Goal: Task Accomplishment & Management: Complete application form

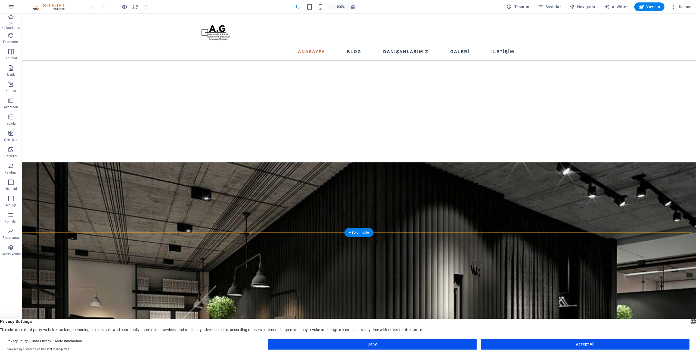
scroll to position [390, 0]
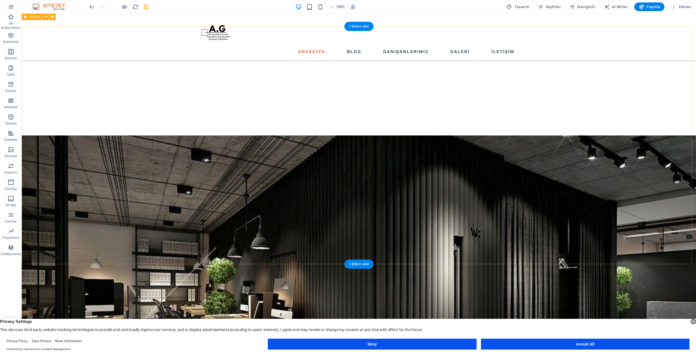
scroll to position [301, 0]
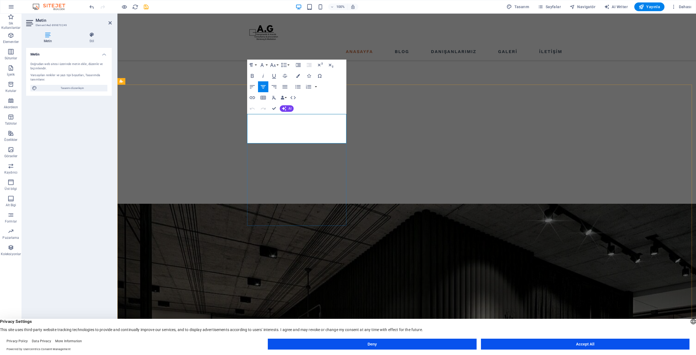
copy span "İki taraf arasında bir işlem veya etkileşimi kolaylaştıran bir süreçtir. Aracı,…"
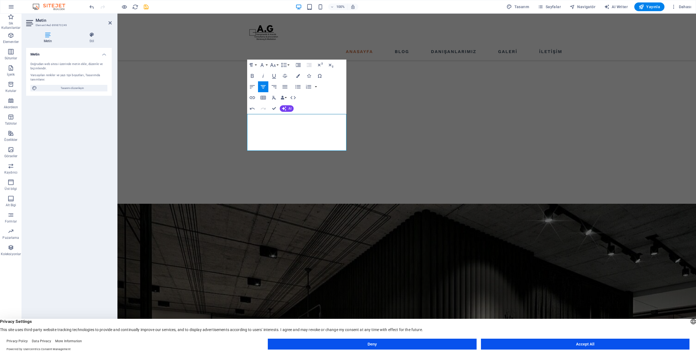
click at [263, 86] on icon "button" at bounding box center [263, 86] width 7 height 7
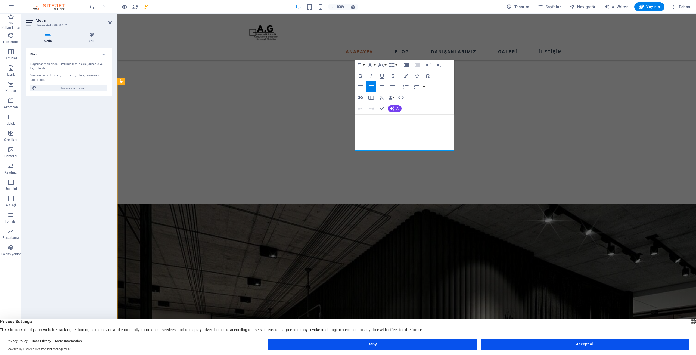
click at [375, 64] on button "Font Family" at bounding box center [371, 65] width 10 height 11
click at [384, 63] on icon "button" at bounding box center [380, 65] width 7 height 7
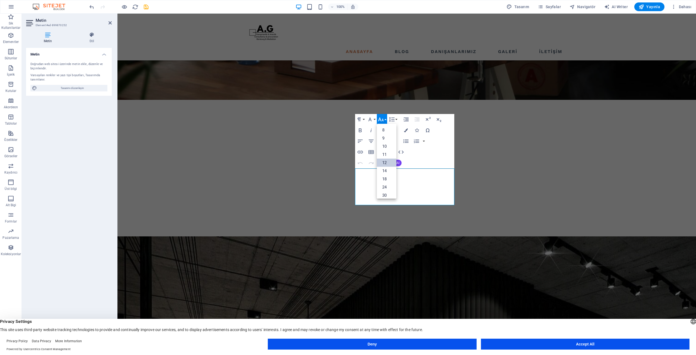
click at [386, 161] on link "12" at bounding box center [387, 162] width 20 height 8
click at [382, 157] on button "Clear Formatting" at bounding box center [382, 151] width 10 height 11
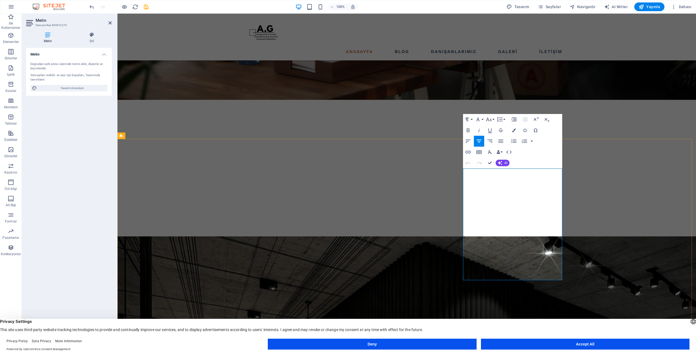
click at [486, 115] on button "Font Size" at bounding box center [490, 119] width 10 height 11
click at [495, 161] on link "12" at bounding box center [495, 162] width 20 height 8
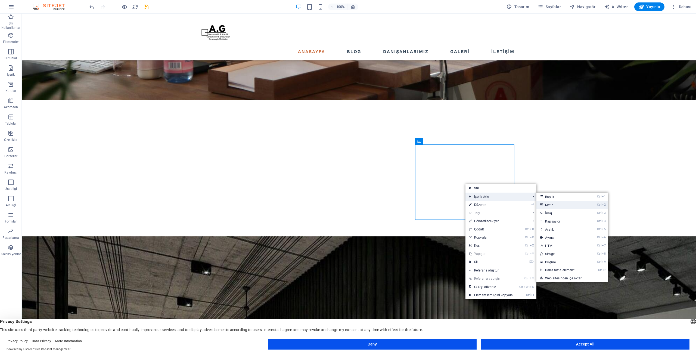
click at [545, 204] on link "Ctrl 2 Metin" at bounding box center [561, 205] width 51 height 8
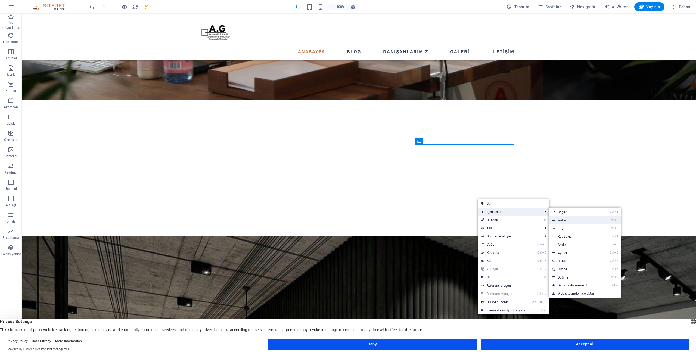
click at [564, 220] on link "Ctrl 2 Metin" at bounding box center [574, 220] width 51 height 8
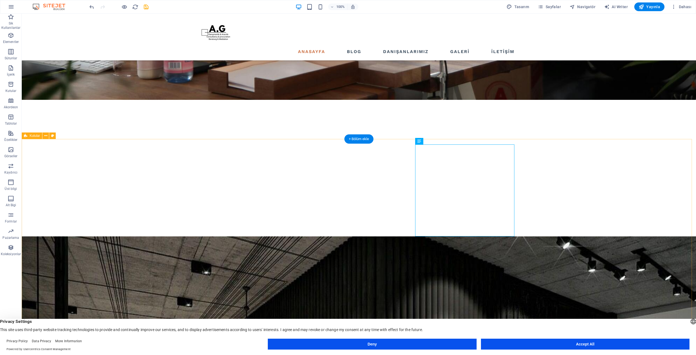
drag, startPoint x: 486, startPoint y: 194, endPoint x: 474, endPoint y: 258, distance: 65.3
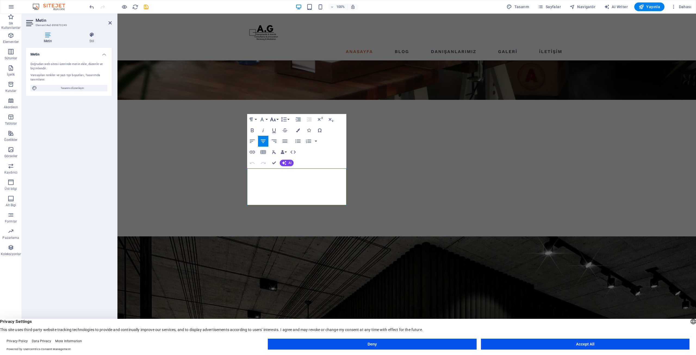
click at [277, 120] on button "Font Size" at bounding box center [274, 119] width 10 height 11
click at [276, 127] on link "14" at bounding box center [279, 127] width 20 height 8
click at [277, 117] on button "Font Size" at bounding box center [274, 119] width 10 height 11
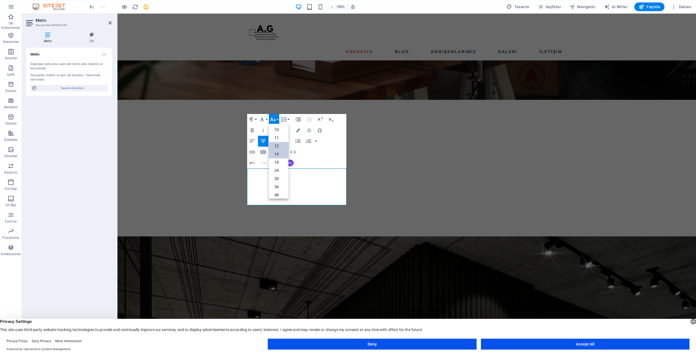
click at [277, 144] on link "12" at bounding box center [279, 146] width 20 height 8
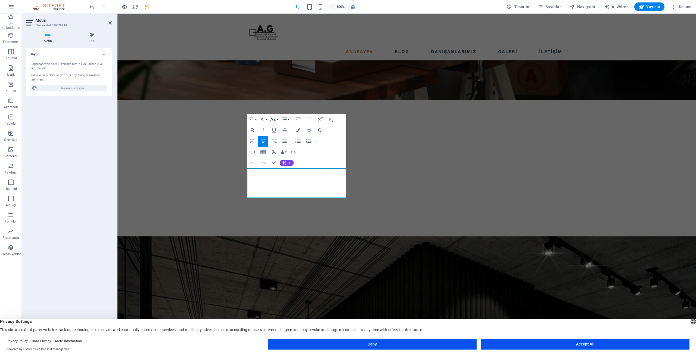
click at [273, 122] on icon "button" at bounding box center [273, 119] width 7 height 7
click at [277, 130] on link "14" at bounding box center [279, 132] width 20 height 8
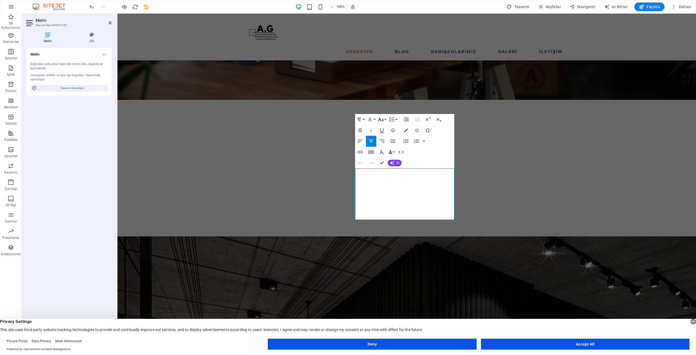
click at [378, 120] on icon "button" at bounding box center [380, 119] width 7 height 7
click at [385, 127] on link "14" at bounding box center [387, 127] width 20 height 8
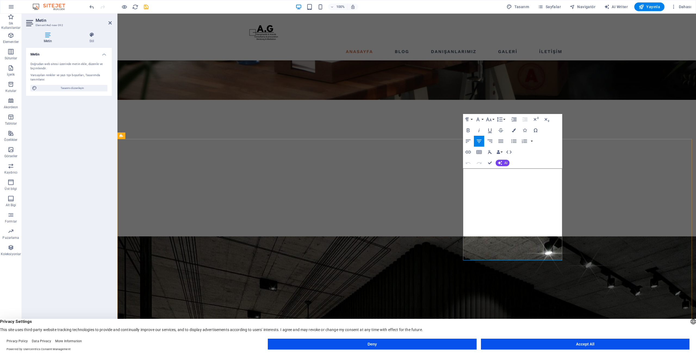
copy span "bir durum, süreç, proje veya performans hakkında sistematik bir inceleme yapara…"
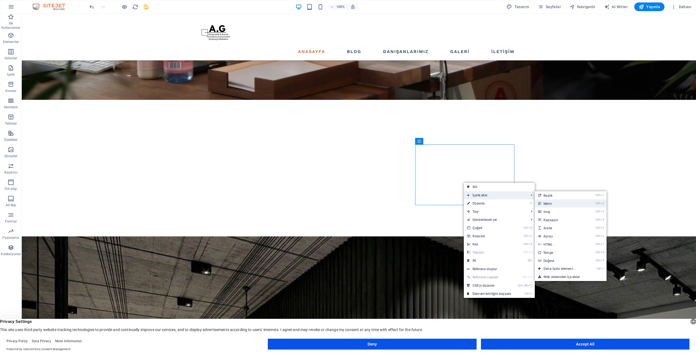
click at [548, 201] on link "Ctrl 2 Metin" at bounding box center [560, 203] width 51 height 8
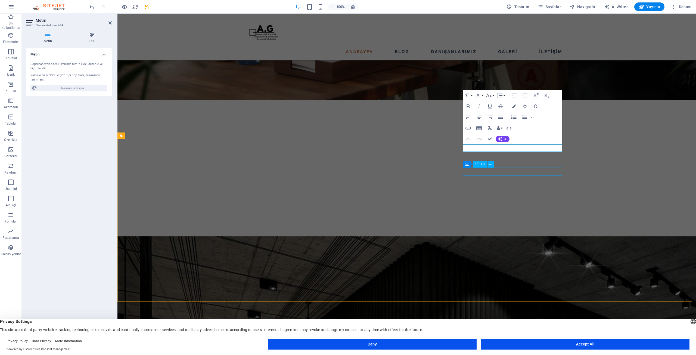
scroll to position [1249, 1]
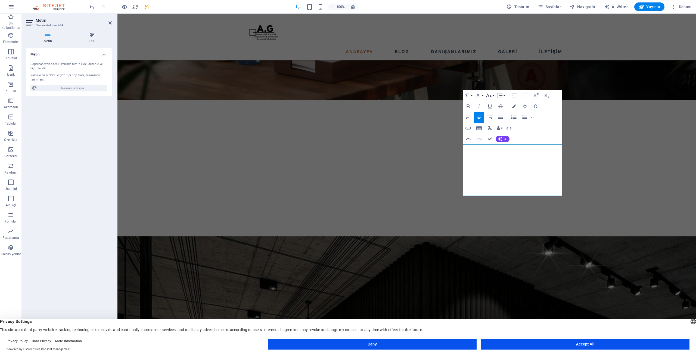
click at [486, 95] on icon "button" at bounding box center [488, 95] width 7 height 7
click at [494, 102] on link "14" at bounding box center [495, 103] width 20 height 8
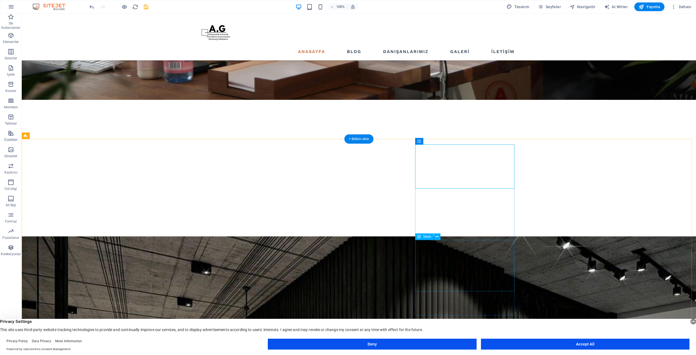
drag, startPoint x: 457, startPoint y: 156, endPoint x: 444, endPoint y: 159, distance: 13.1
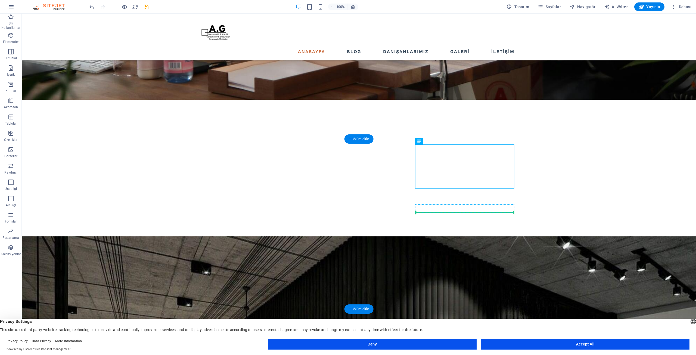
drag, startPoint x: 445, startPoint y: 158, endPoint x: 452, endPoint y: 212, distance: 54.4
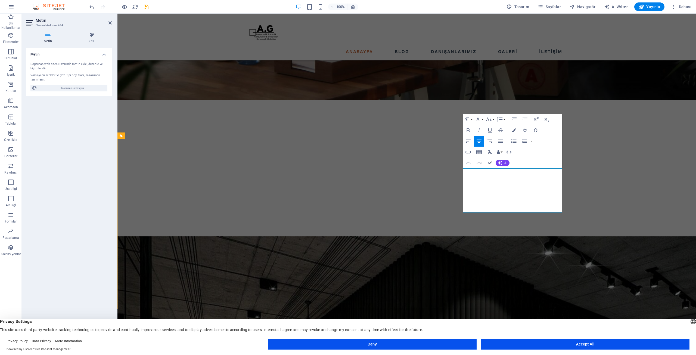
drag, startPoint x: 467, startPoint y: 172, endPoint x: 463, endPoint y: 173, distance: 3.4
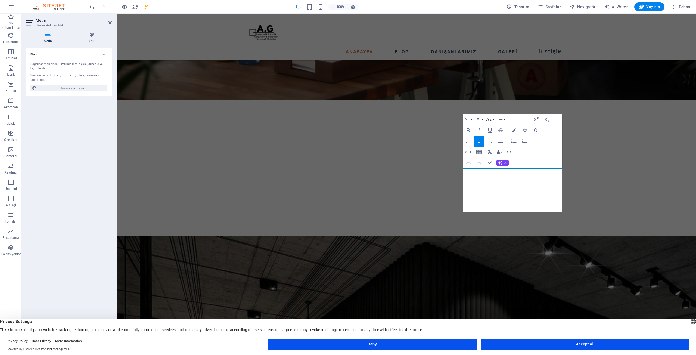
click at [491, 118] on icon "button" at bounding box center [488, 119] width 7 height 7
click at [495, 126] on link "14" at bounding box center [495, 127] width 20 height 8
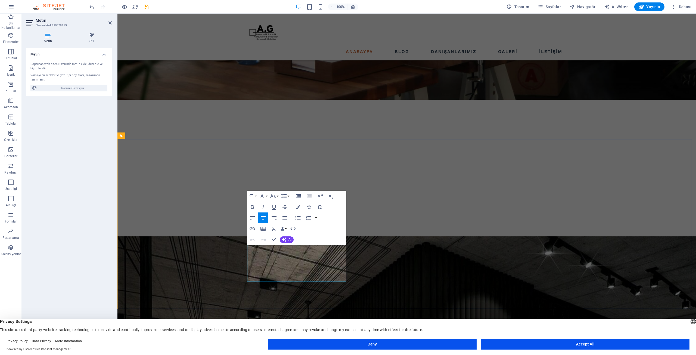
click at [271, 195] on icon "button" at bounding box center [273, 196] width 6 height 4
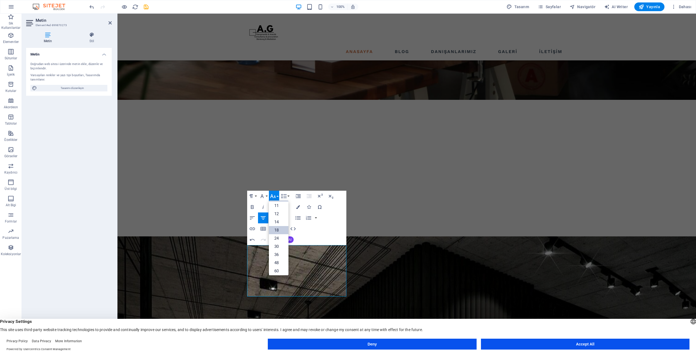
scroll to position [17, 0]
click at [280, 220] on link "12" at bounding box center [279, 223] width 20 height 8
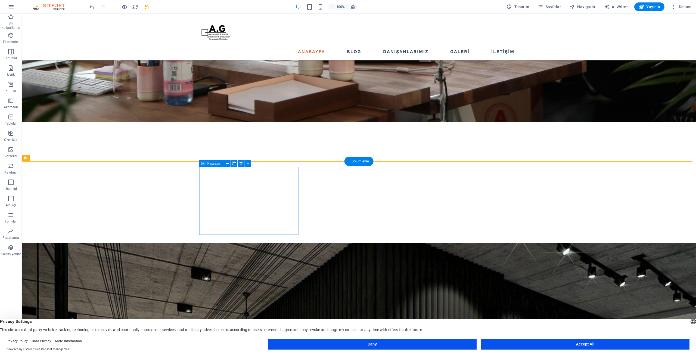
scroll to position [206, 0]
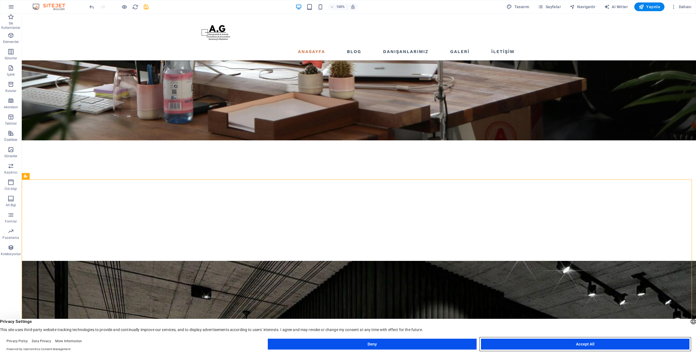
click at [530, 345] on button "Accept All" at bounding box center [585, 343] width 208 height 11
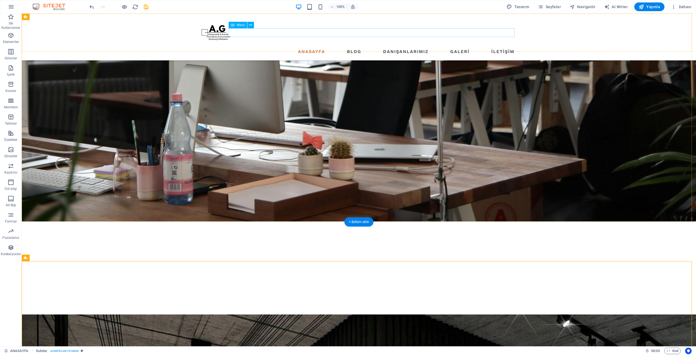
scroll to position [124, 0]
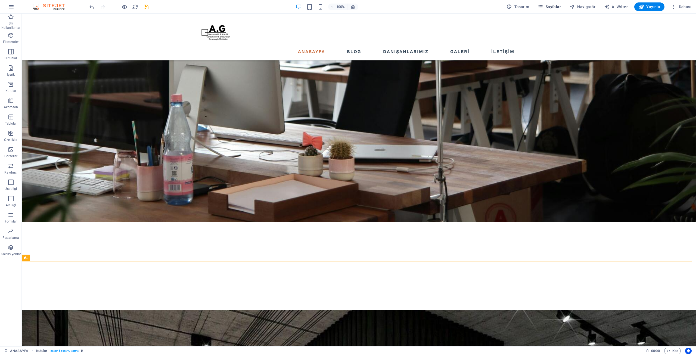
click at [554, 8] on span "Sayfalar" at bounding box center [549, 6] width 23 height 5
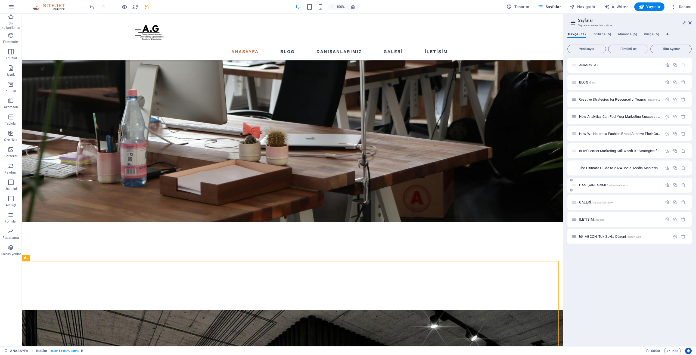
click at [592, 187] on div "DANIŞANLARIMIZ /danisanlarimiz" at bounding box center [617, 185] width 91 height 6
click at [600, 184] on span "DANIŞANLARIMIZ /danisanlarimiz" at bounding box center [603, 185] width 49 height 4
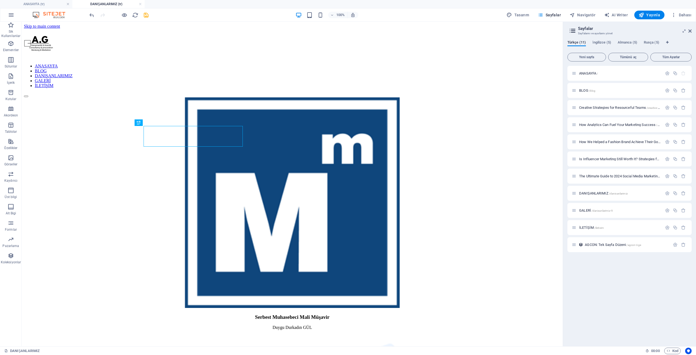
scroll to position [0, 0]
click at [692, 29] on aside "Sayfalar Sayfalarını ve ayarlarını yönet Türkçe (11) İngilizce (5) Almanca (5) …" at bounding box center [629, 184] width 133 height 324
click at [691, 31] on icon at bounding box center [689, 31] width 3 height 4
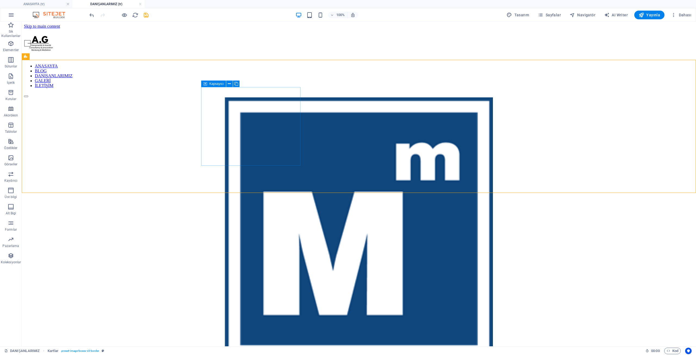
click at [205, 84] on icon at bounding box center [205, 83] width 4 height 7
click at [204, 83] on icon at bounding box center [205, 83] width 4 height 7
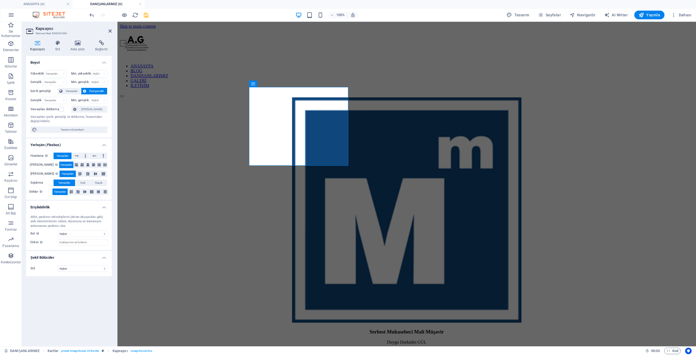
click at [104, 39] on div "Kapsayıcı Stil Arka plan Bağlantı Boyut Yükseklik Varsayılan px rem % vh vw Min…" at bounding box center [69, 191] width 94 height 310
click at [102, 42] on icon at bounding box center [101, 42] width 21 height 5
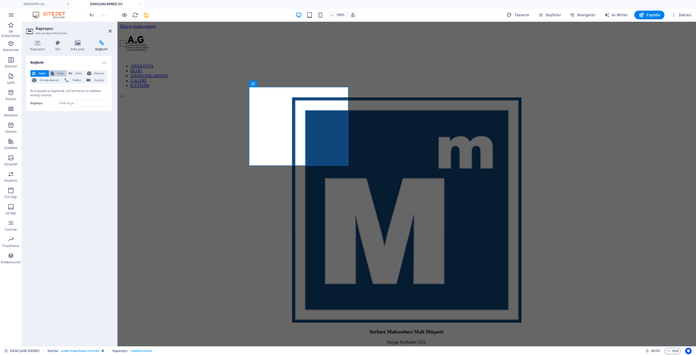
click at [63, 72] on span "Sayfa" at bounding box center [61, 73] width 10 height 7
click at [84, 89] on select "ANASAYFA BLOG Creative Strategies for Resourceful Teams How Analytics Can Fuel …" at bounding box center [83, 89] width 50 height 7
click at [88, 89] on select "ANASAYFA BLOG Creative Strategies for Resourceful Teams How Analytics Can Fuel …" at bounding box center [83, 89] width 50 height 7
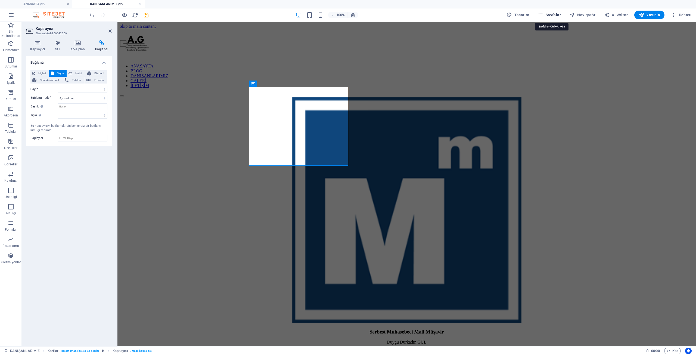
click at [555, 17] on span "Sayfalar" at bounding box center [549, 14] width 23 height 5
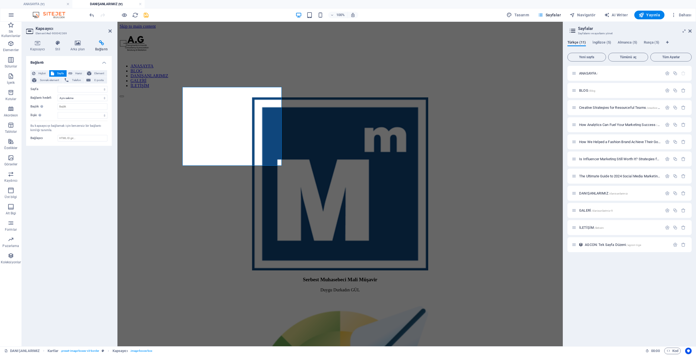
click at [598, 62] on div "Yeni sayfa Tümünü aç Tüm Ayarlar ANASAYFA / BLOG /blog Creative Strategies for …" at bounding box center [629, 196] width 124 height 291
click at [597, 58] on span "Yeni sayfa" at bounding box center [587, 56] width 34 height 3
select select
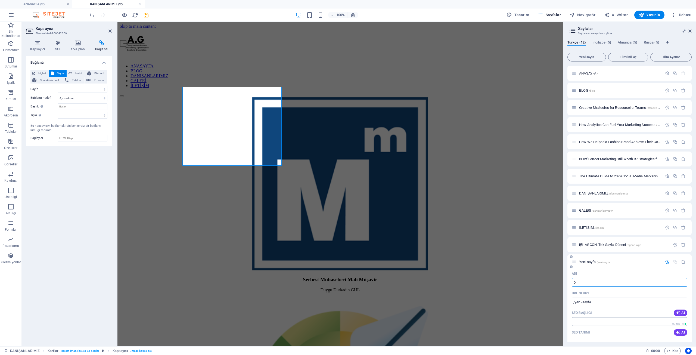
type input "Du"
type input "/"
select select
type input "Du"
type input "/du"
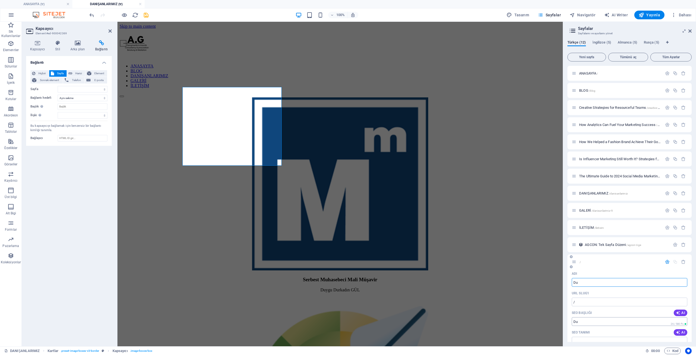
type input "Du"
select select
type input "Duyh"
type input "/duyhu"
type input "Duyhu"
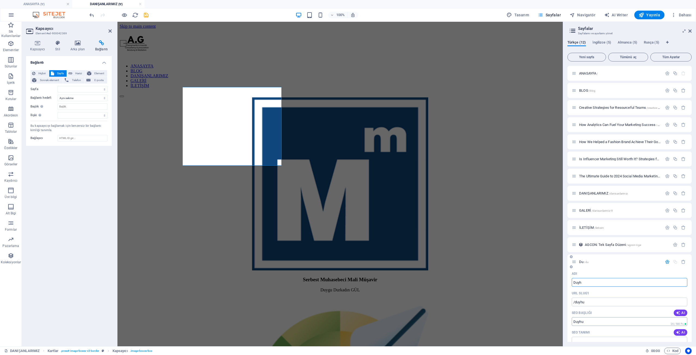
select select
type input "Duygu"
type input "/duygu"
type input "Duygu"
select select
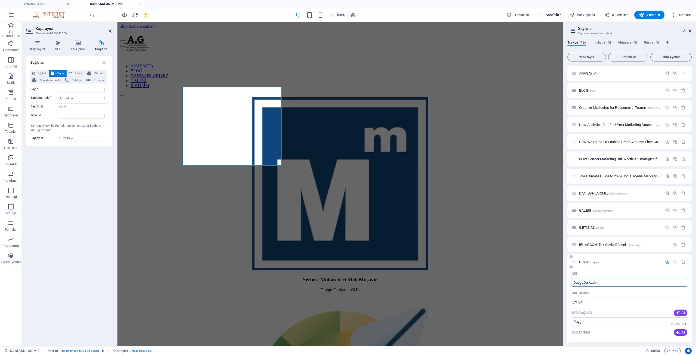
type input "DuyguDurkadın"
type input "/duygudurkad-n"
type input "DuyguDurkadın"
select select
type input "DuyguDurkad"
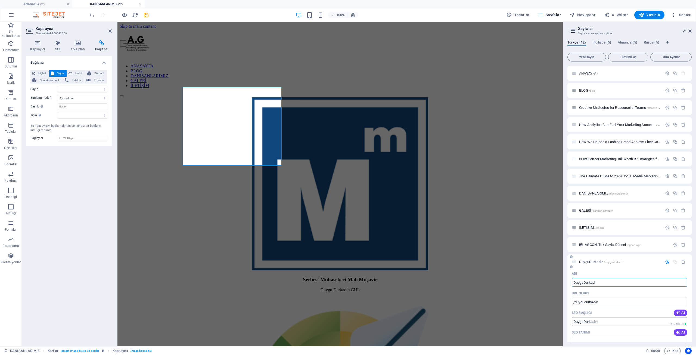
type input "/duygudurkad"
type input "DuyguDurkad"
select select
type input "DuyguDurkadinG"
type input "/duygudurkadin"
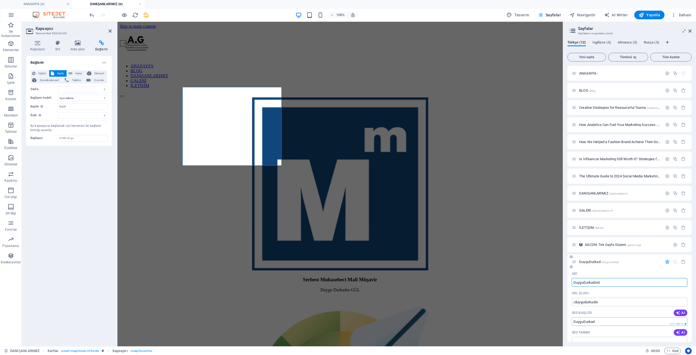
type input "DuyguDurkadin"
select select
type input "DuyguDurkadinGul"
type input "/duygudurkadingul"
type input "DuyguDurkadinGul"
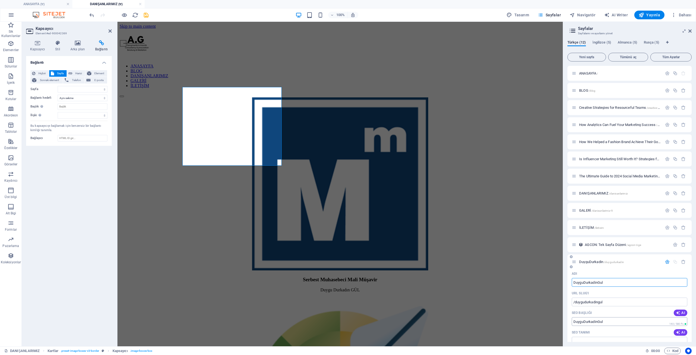
select select
click at [596, 282] on input "DuyguDurkadinGul" at bounding box center [630, 282] width 116 height 9
type input "DuyguDurkadıunGul"
type input "/duygudurkadngul"
type input "DuyguDurkadnGul"
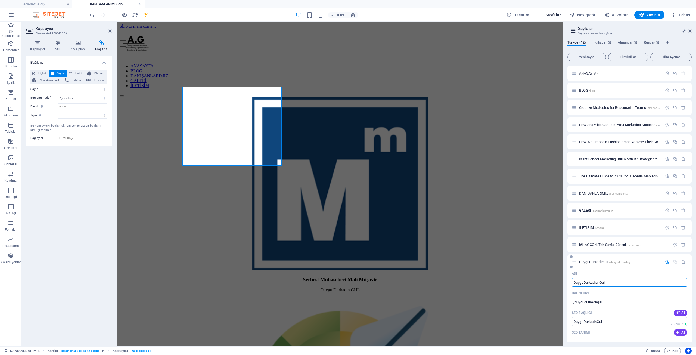
select select
type input "DuyguDurkadıunGul"
type input "/duygudurkad-ungul"
type input "DuyguDurkadıunGul"
select select
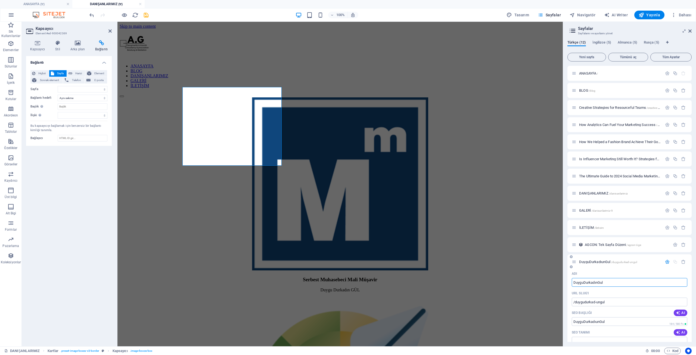
type input "DuyguDurkadıınGul"
select select
type input "DuyguDurkadıınGul"
type input "/duygudurkad-ngul"
type input "DuyguDurkadıınGul"
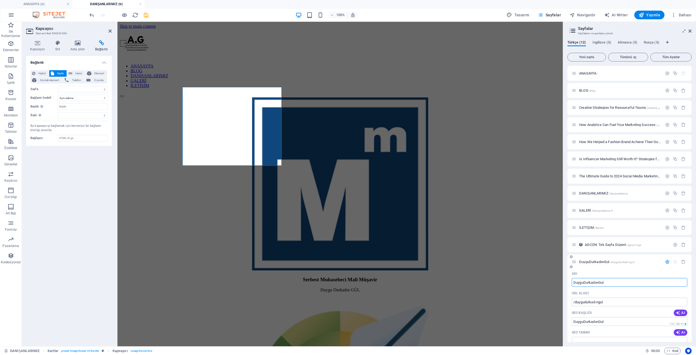
click at [601, 283] on input "DuyguDurkadıınGul" at bounding box center [630, 282] width 116 height 9
click at [603, 282] on input "DuyguDurkadıınGul" at bounding box center [630, 282] width 116 height 9
type input "DuyguDurkadıınGül"
type input "/duygudurkad-ngl"
type input "DuyguDurkadıınGl"
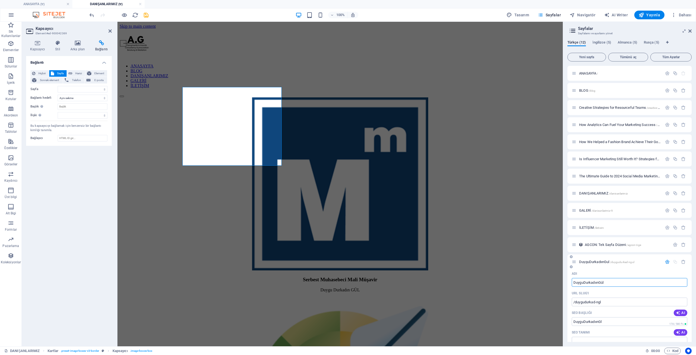
select select
type input "DuyguDurkadıınGül"
type input "/duygudurkad-nguel"
type input "DuyguDurkadıınGül"
select select
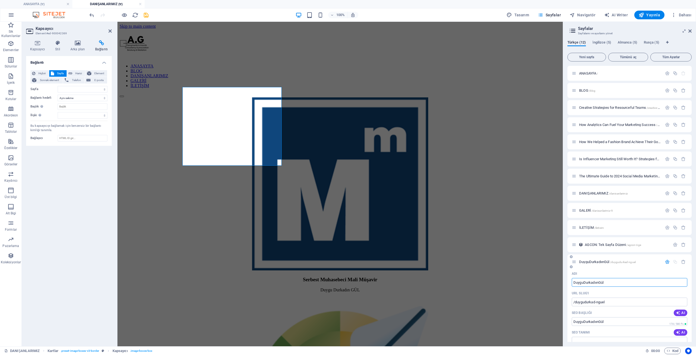
click at [596, 282] on input "DuyguDurkadıınGül" at bounding box center [630, 282] width 116 height 9
type input "DuyguDurkadınGül"
select select
type input "DuyguDurkadınGül"
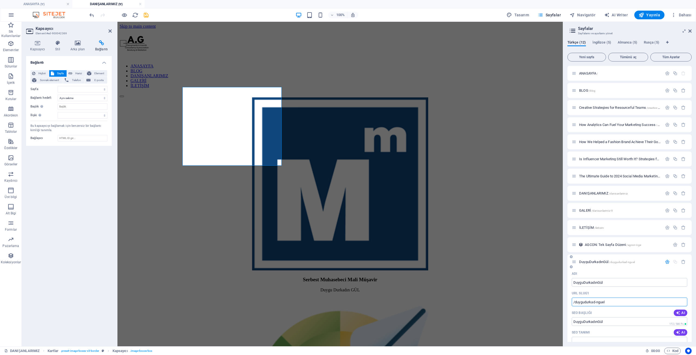
click at [596, 302] on input "/duygudurkad-nguel" at bounding box center [630, 301] width 116 height 9
type input "/duygudurkadnguel"
select select
type input "/duygudurkadinguel"
select select
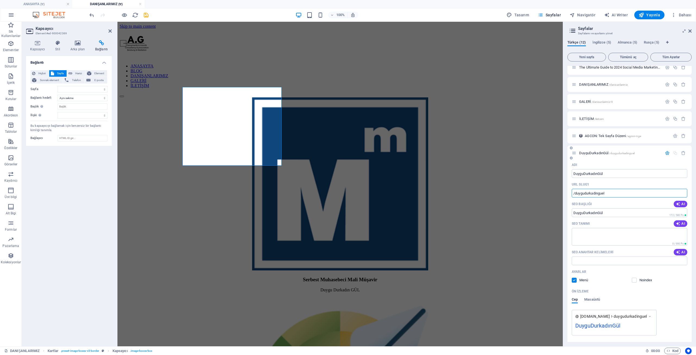
scroll to position [127, 0]
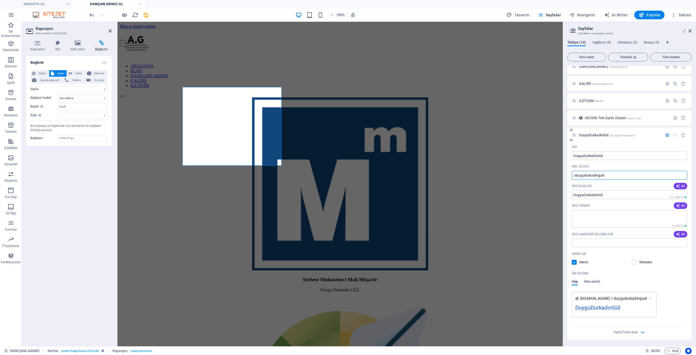
type input "/duygudurkadinguel"
click at [592, 276] on div "Ön izleme" at bounding box center [630, 273] width 116 height 9
click at [590, 281] on span "Masaüstü" at bounding box center [592, 282] width 16 height 8
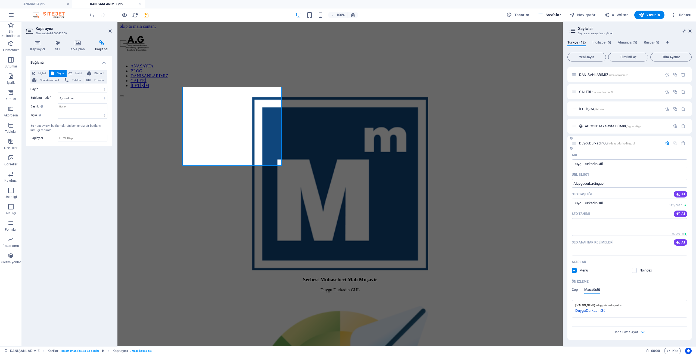
scroll to position [118, 0]
click at [576, 288] on span "Cep" at bounding box center [575, 290] width 6 height 8
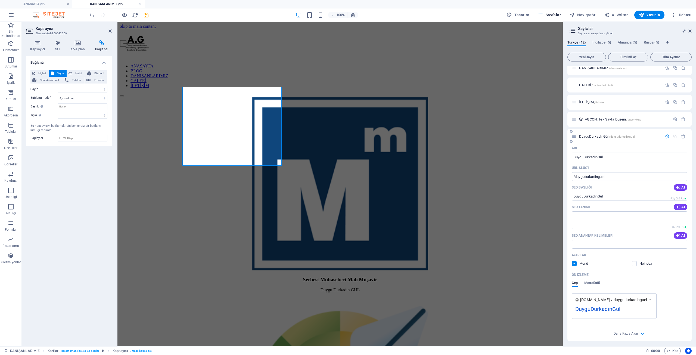
scroll to position [127, 0]
click at [665, 135] on icon "button" at bounding box center [667, 135] width 5 height 5
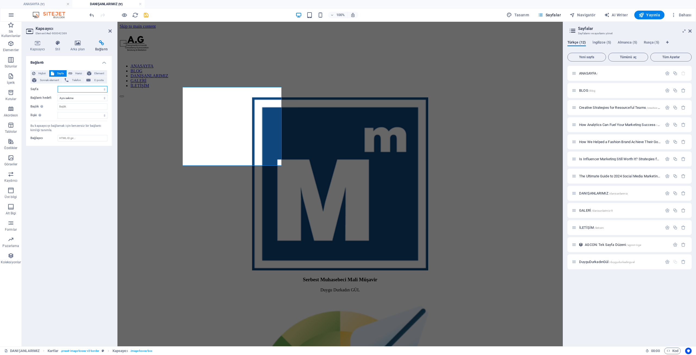
click at [98, 89] on select "ANASAYFA BLOG Creative Strategies for Resourceful Teams How Analytics Can Fuel …" at bounding box center [83, 89] width 50 height 7
select select "10"
click at [58, 86] on select "ANASAYFA BLOG Creative Strategies for Resourceful Teams How Analytics Can Fuel …" at bounding box center [83, 89] width 50 height 7
click at [692, 33] on aside "Sayfalar Sayfalarını ve ayarlarını yönet Türkçe (12) İngilizce (5) Almanca (5) …" at bounding box center [629, 184] width 133 height 324
click at [109, 30] on icon at bounding box center [109, 31] width 3 height 4
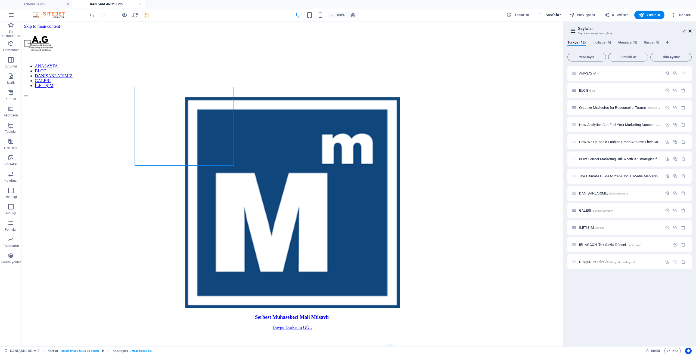
click at [689, 32] on icon at bounding box center [689, 31] width 3 height 4
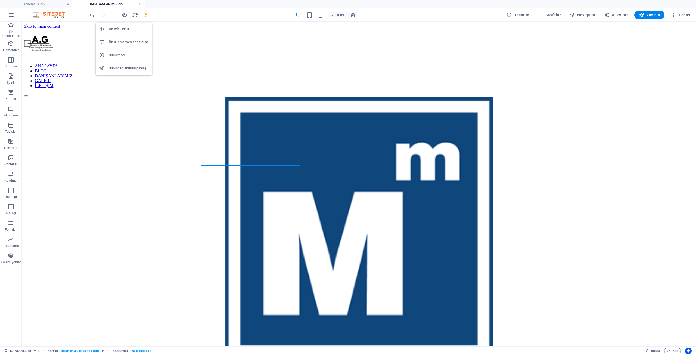
click at [117, 43] on h6 "Ön izleme web sitesini aç" at bounding box center [129, 42] width 40 height 7
click at [145, 17] on icon "save" at bounding box center [146, 15] width 6 height 6
drag, startPoint x: 202, startPoint y: 8, endPoint x: 182, endPoint y: 5, distance: 20.6
click at [182, 5] on ul "ANASAYFA (tr) DANIŞANLARIMIZ (tr)" at bounding box center [348, 4] width 696 height 8
click at [130, 44] on h6 "Ön izleme web sitesini aç" at bounding box center [129, 42] width 40 height 7
